Goal: Information Seeking & Learning: Understand process/instructions

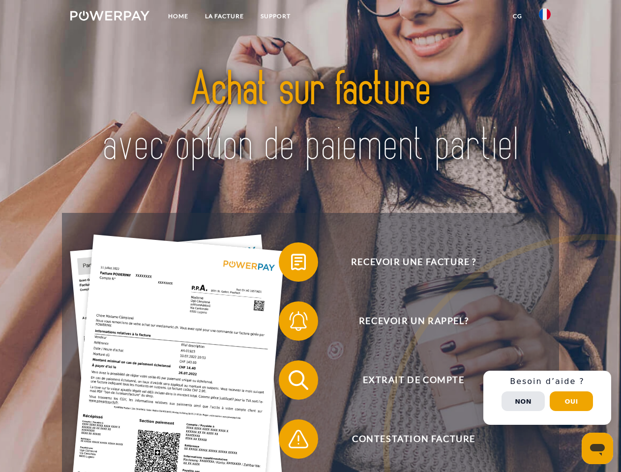
click at [110, 17] on img at bounding box center [109, 16] width 79 height 10
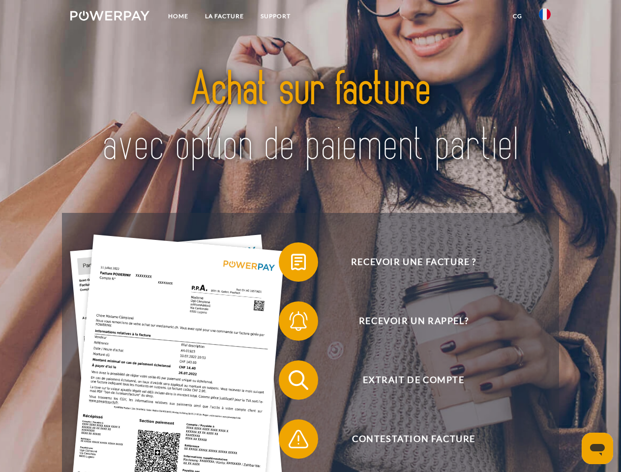
click at [545, 17] on img at bounding box center [545, 14] width 12 height 12
click at [518, 16] on link "CG" at bounding box center [518, 16] width 26 height 18
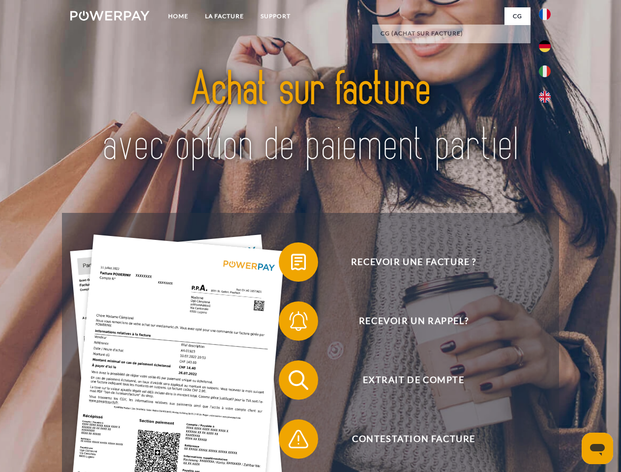
click at [291, 264] on span at bounding box center [283, 262] width 49 height 49
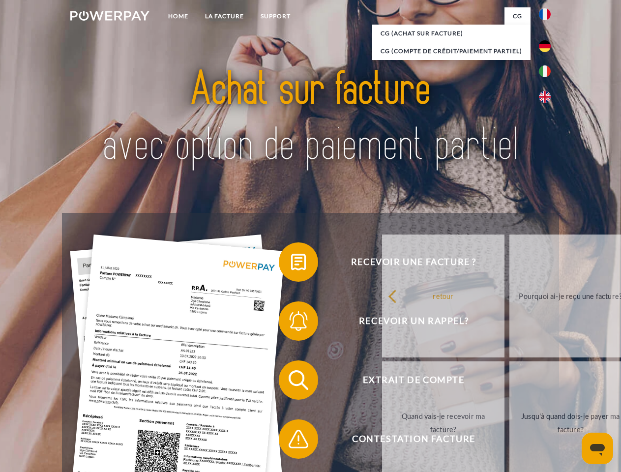
click at [372, 323] on div "retour Pourquoi ai-je reçu une facture? Avez-vous reçu mes paiements, ai-je enc…" at bounding box center [570, 360] width 397 height 254
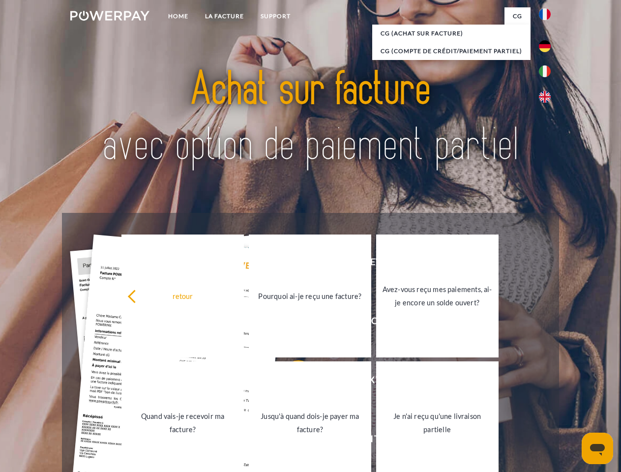
click at [291, 382] on link "Jusqu'à quand dois-je payer ma facture?" at bounding box center [310, 423] width 122 height 123
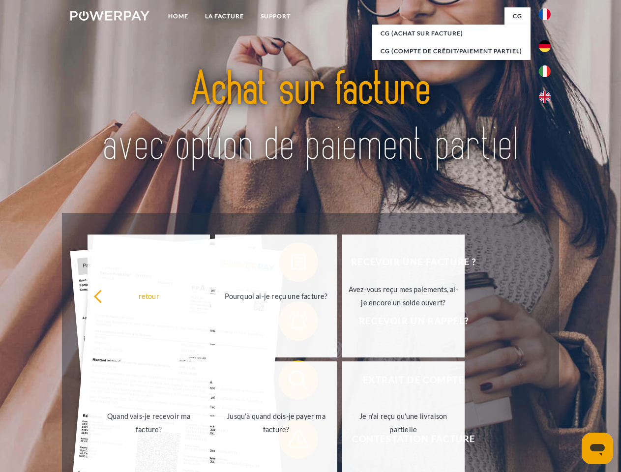
click at [291, 441] on span at bounding box center [283, 439] width 49 height 49
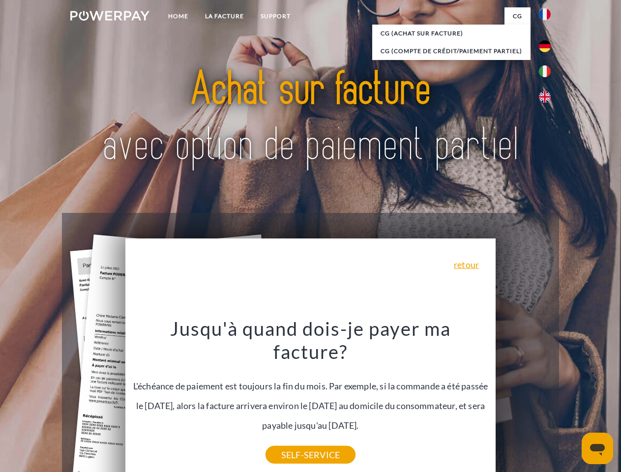
click at [548, 398] on div "Recevoir une facture ? Recevoir un rappel? Extrait de compte retour" at bounding box center [310, 410] width 497 height 394
click at [523, 400] on span "Extrait de compte" at bounding box center [413, 380] width 241 height 39
click at [572, 401] on header "Home LA FACTURE Support" at bounding box center [310, 339] width 621 height 679
